Goal: Task Accomplishment & Management: Use online tool/utility

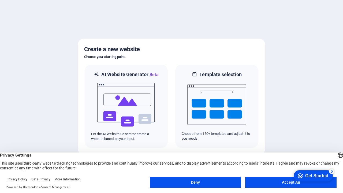
click at [195, 182] on button "Deny" at bounding box center [195, 182] width 91 height 11
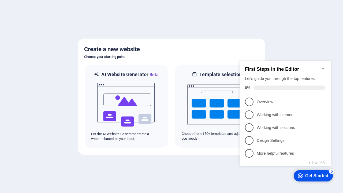
click at [323, 66] on icon "Minimize checklist" at bounding box center [323, 68] width 4 height 4
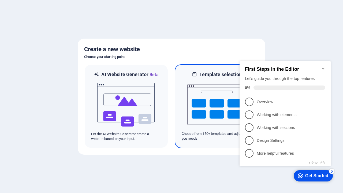
click at [217, 106] on img at bounding box center [216, 105] width 59 height 54
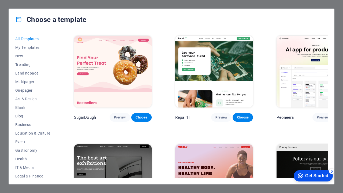
scroll to position [310, 0]
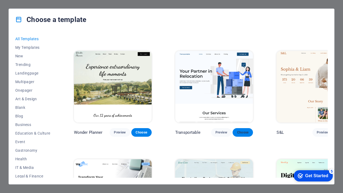
click at [237, 130] on span "Choose" at bounding box center [243, 132] width 12 height 4
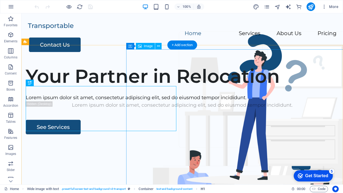
click at [0, 0] on span "H1" at bounding box center [0, 0] width 0 height 0
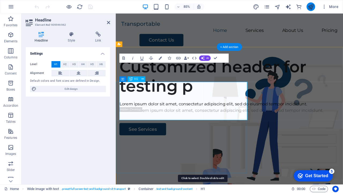
click at [310, 7] on icon "publish" at bounding box center [310, 7] width 6 height 6
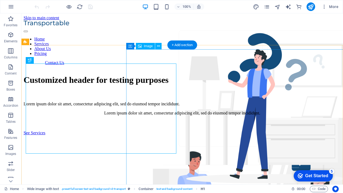
click at [203, 188] on span "H1" at bounding box center [202, 188] width 4 height 6
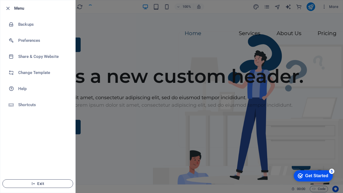
click at [38, 183] on span "Exit" at bounding box center [38, 183] width 62 height 4
